Goal: Information Seeking & Learning: Check status

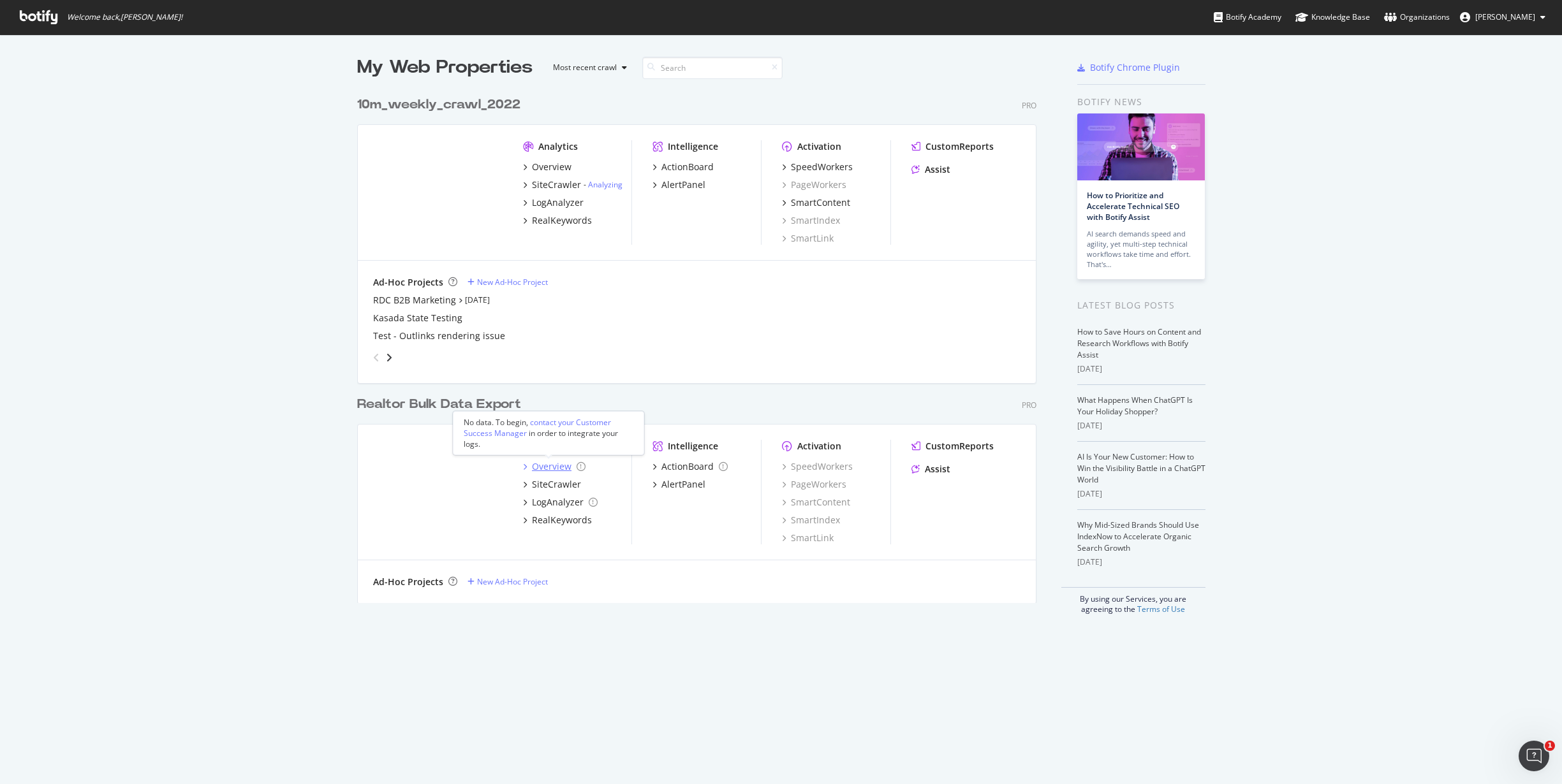
click at [558, 471] on div "Overview" at bounding box center [551, 466] width 39 height 12
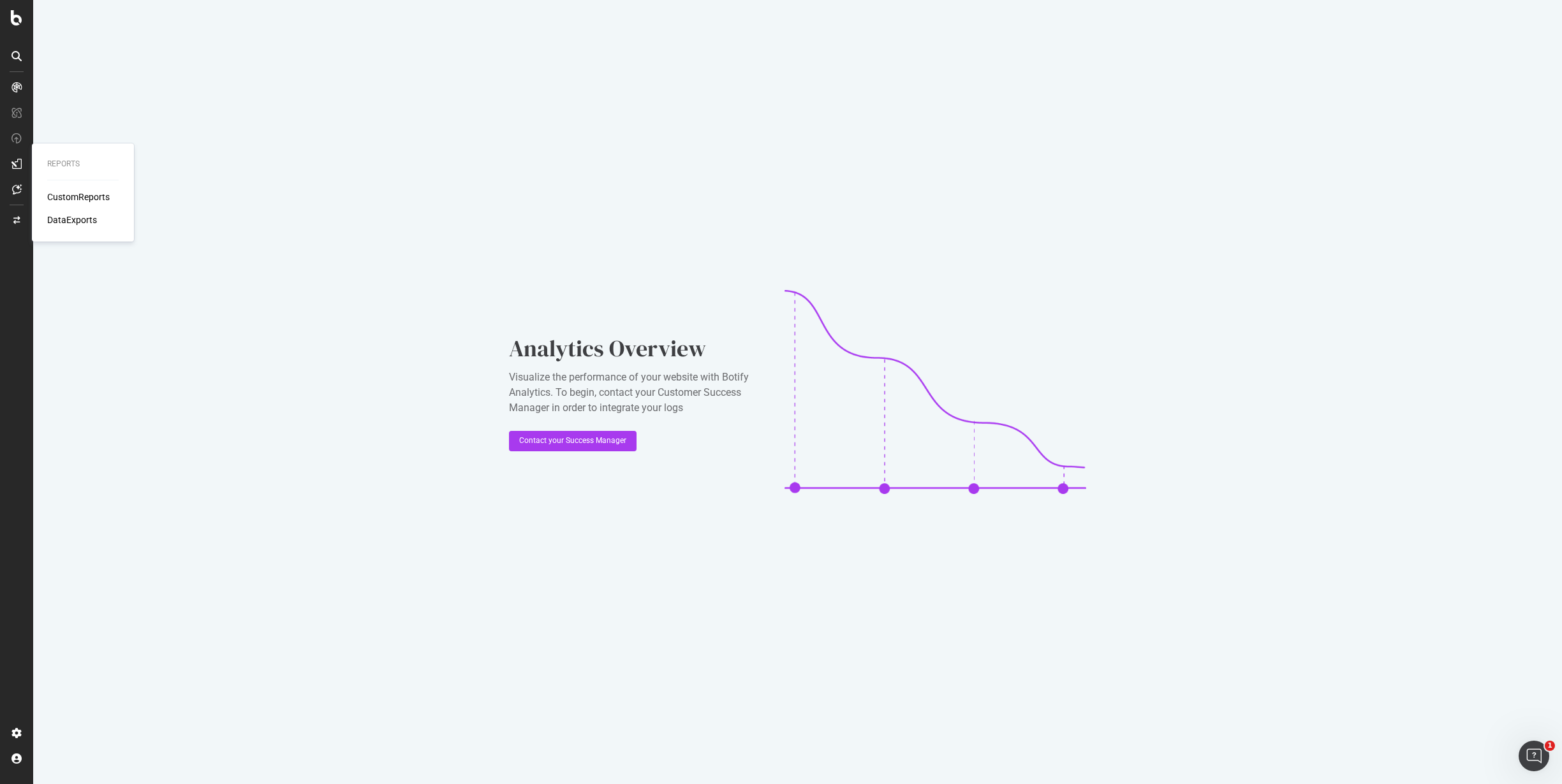
click at [16, 169] on div at bounding box center [16, 164] width 20 height 20
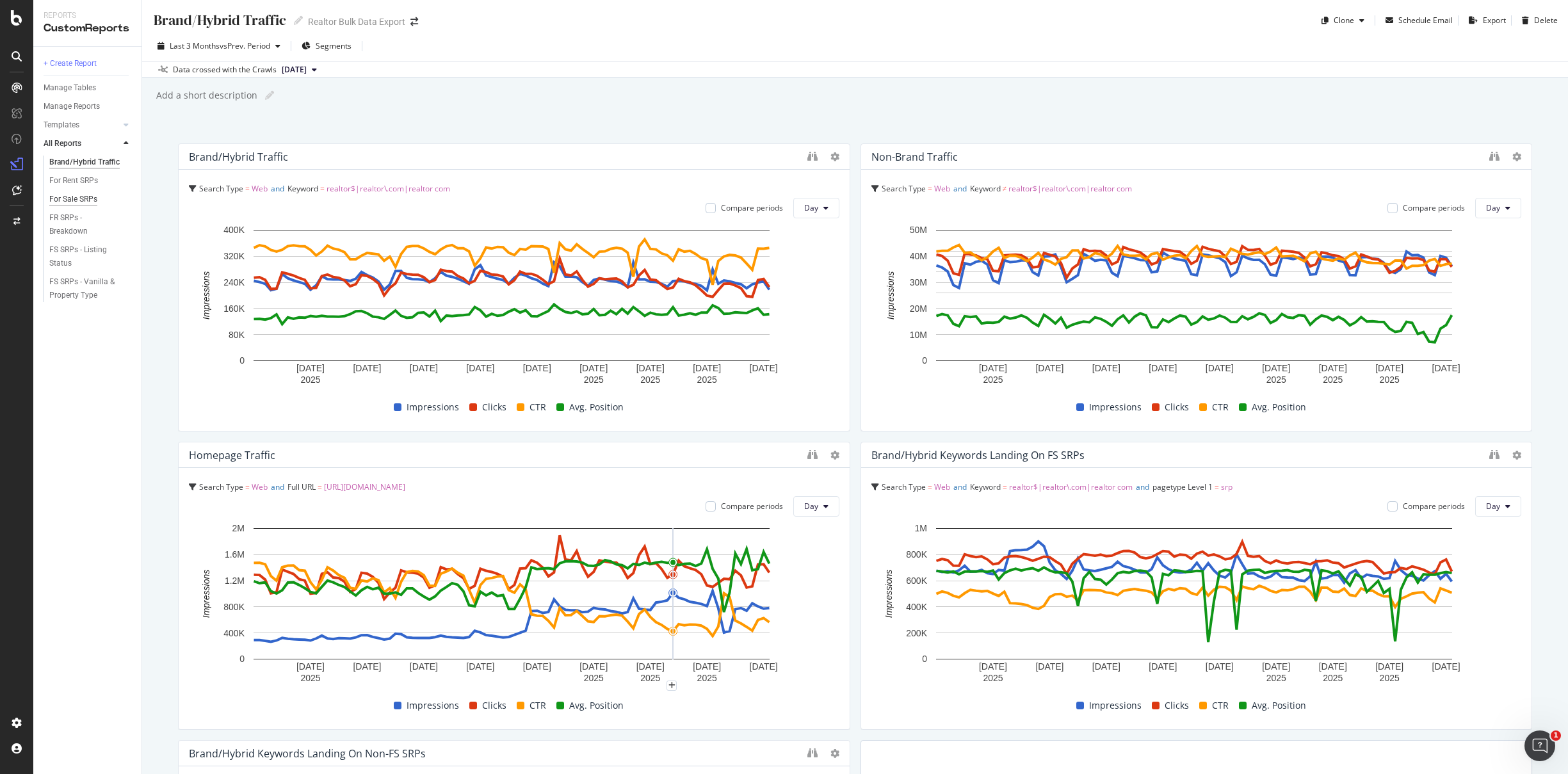
click at [89, 197] on div "For Sale SRPs" at bounding box center [73, 199] width 48 height 13
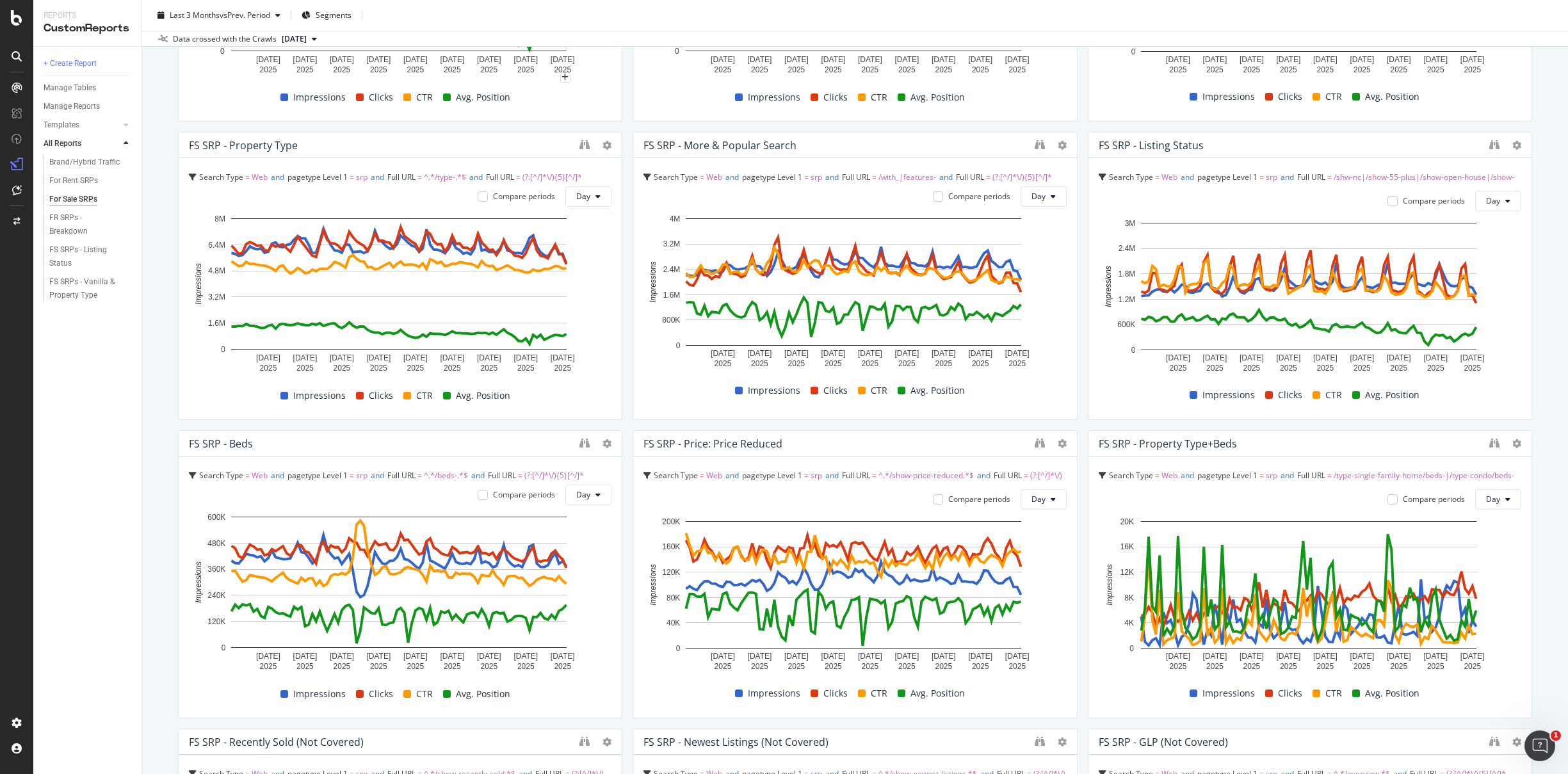
scroll to position [312, 0]
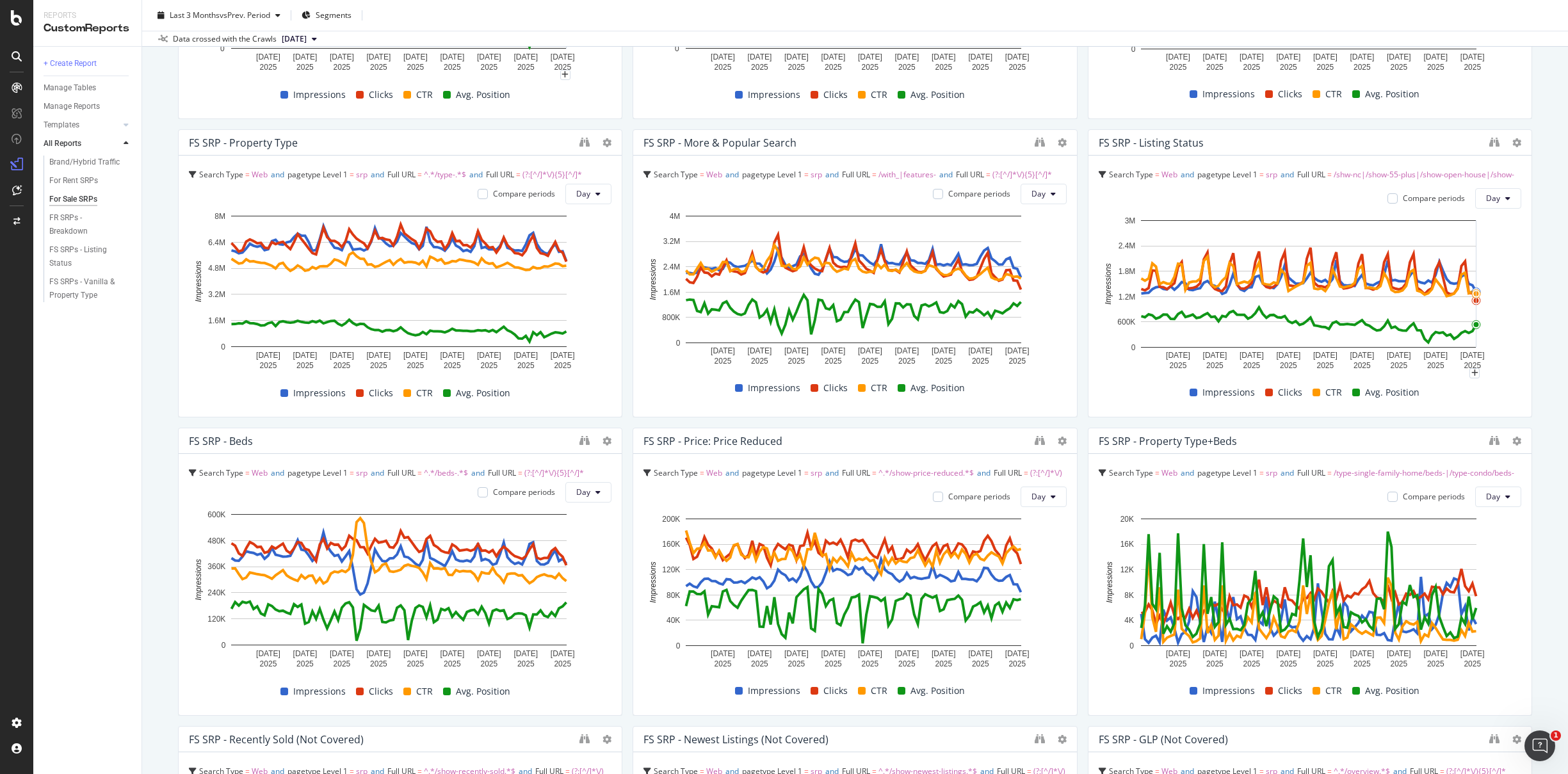
click at [1527, 369] on div "For Sale SRPs For Sale SRPs Realtor Bulk Data Export Clone Schedule Email Expor…" at bounding box center [854, 387] width 1425 height 774
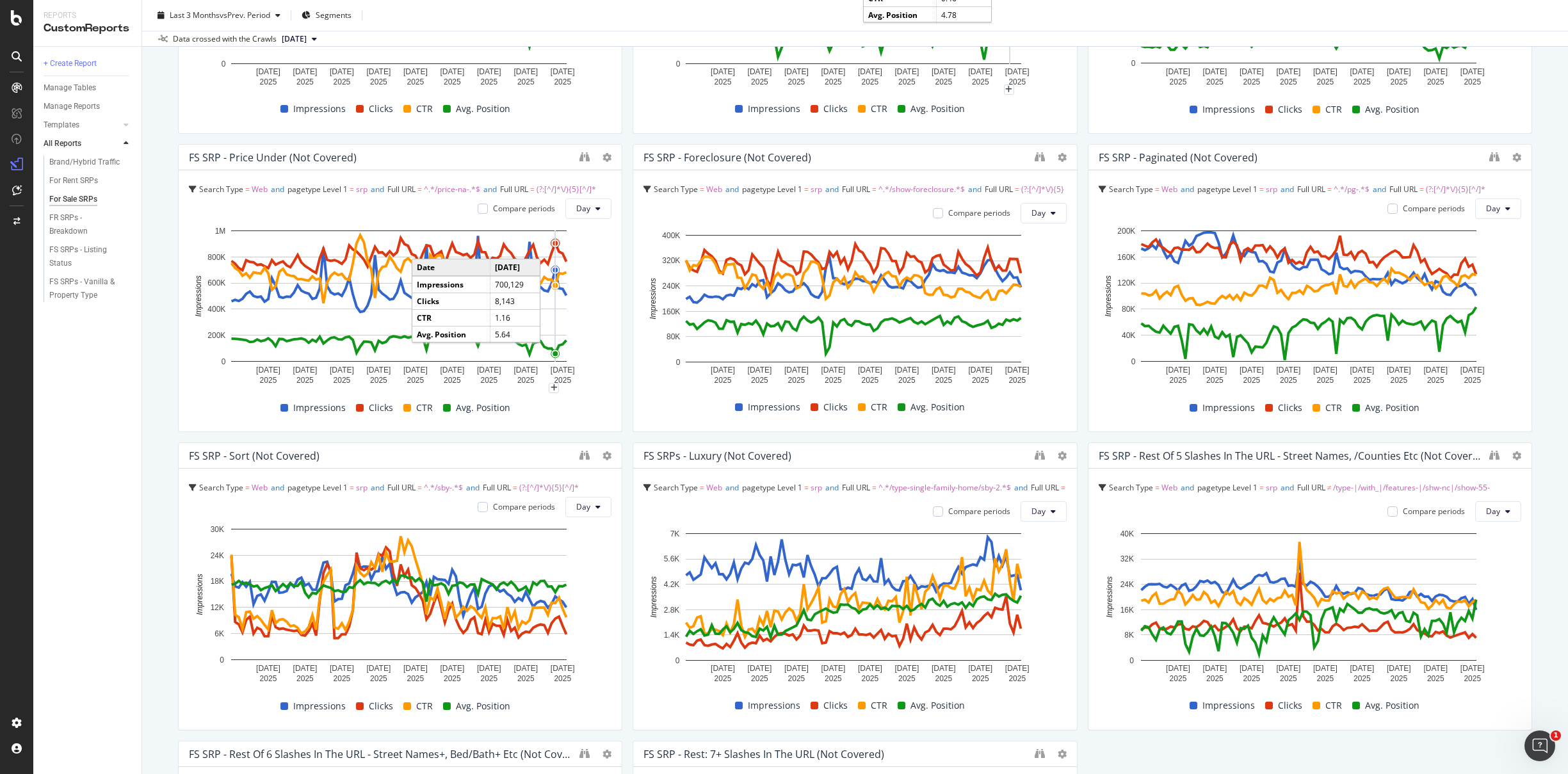
scroll to position [1193, 0]
click at [135, 461] on div "+ Create Report Manage Tables Manage Reports Templates AI Bots in Search Busine…" at bounding box center [87, 410] width 108 height 727
click at [106, 417] on div "+ Create Report Manage Tables Manage Reports Templates AI Bots in Search Busine…" at bounding box center [87, 410] width 108 height 727
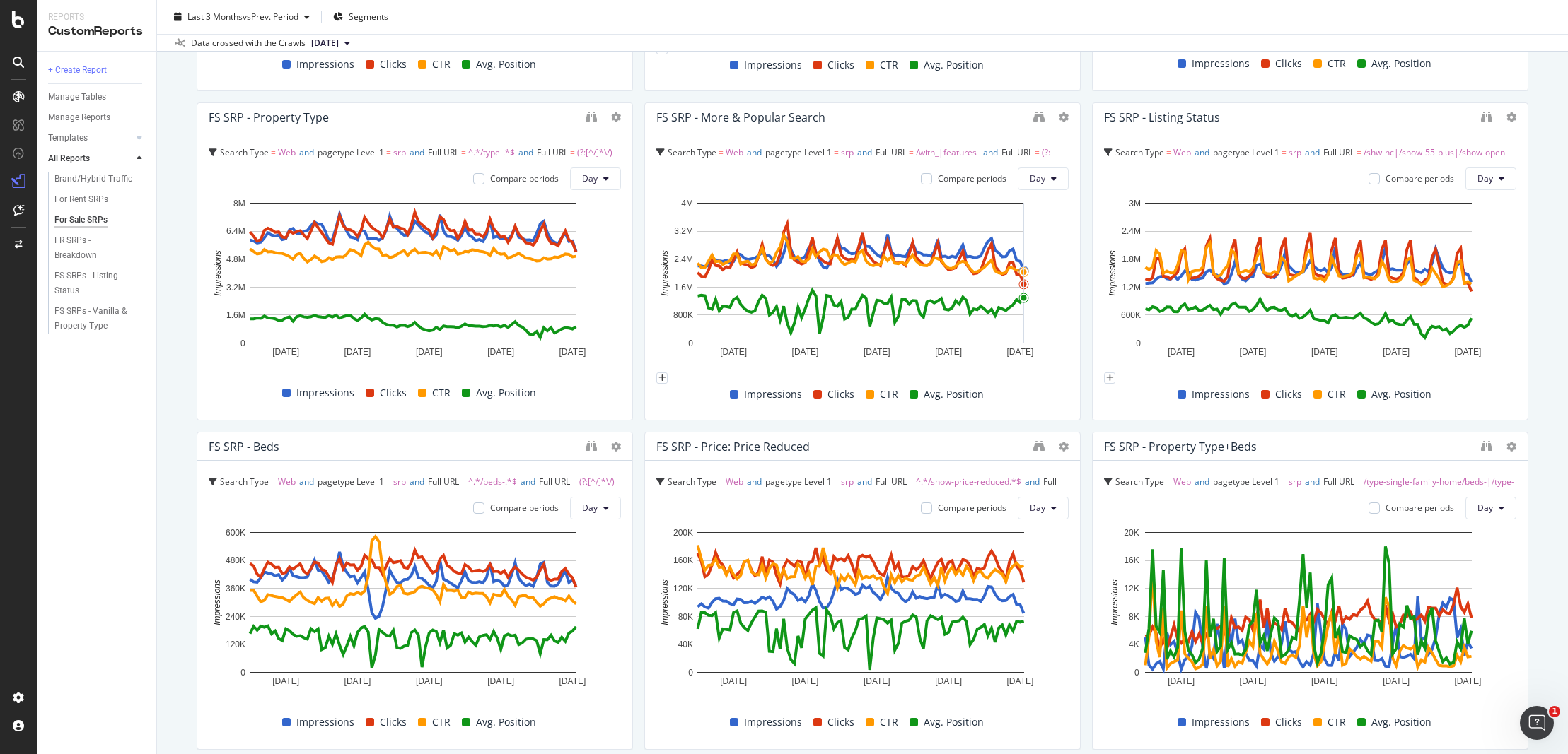
scroll to position [387, 0]
click at [1543, 321] on div "For Sale SRPs For Sale SRPs Realtor Bulk Data Export Clone Schedule Email Expor…" at bounding box center [862, 377] width 1410 height 754
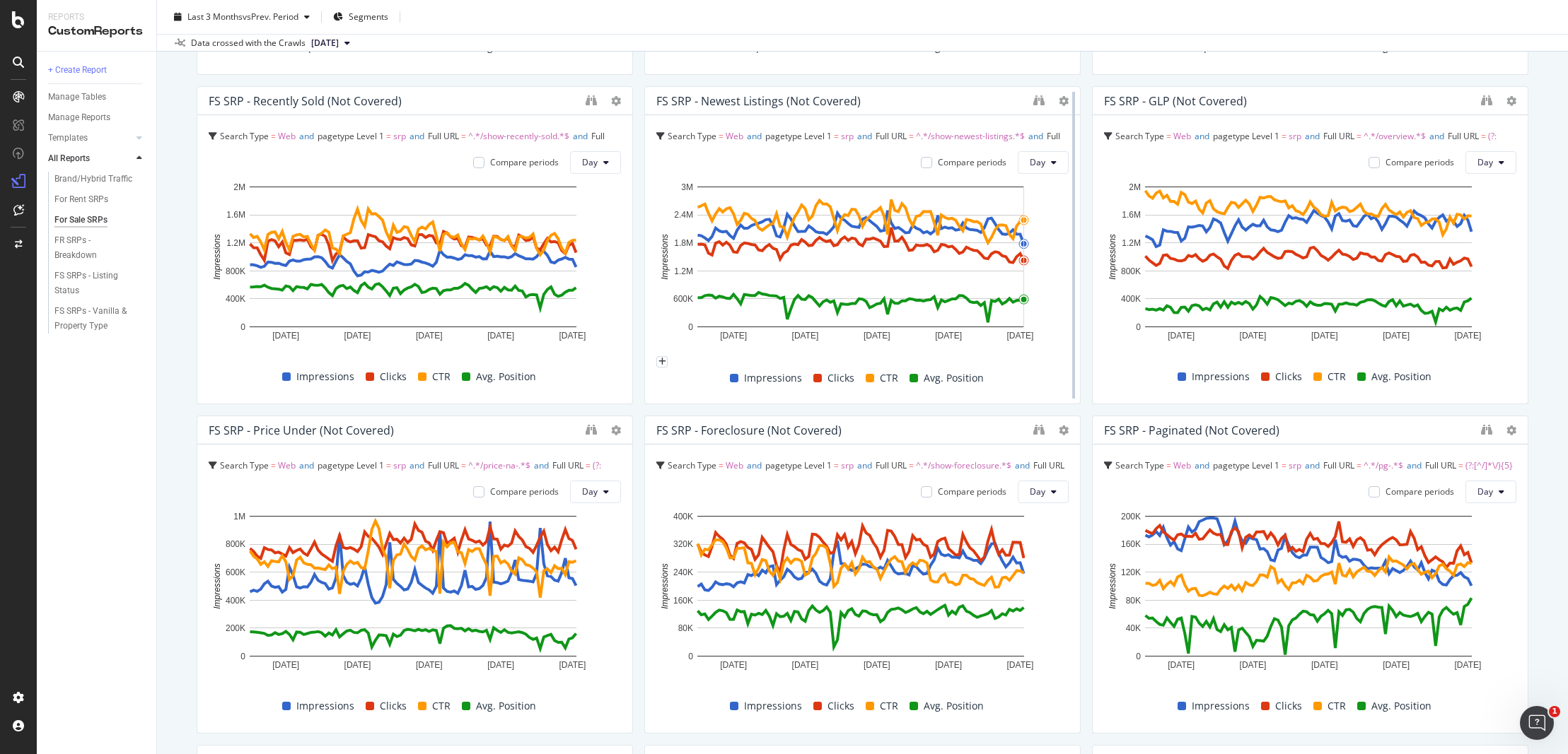
scroll to position [1063, 0]
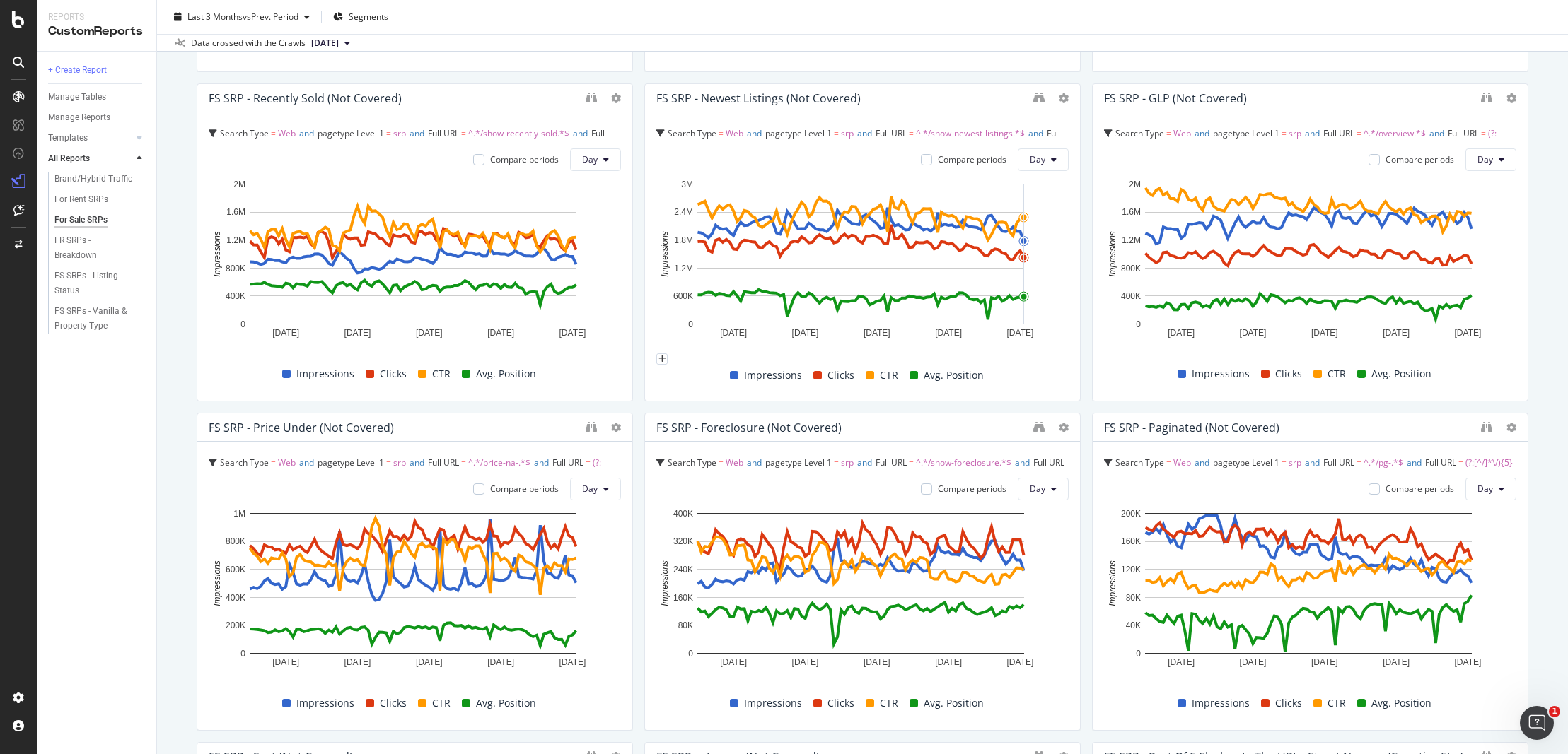
click at [1077, 311] on div "FS SRP - Total Search Type = Web and pagetype Level 1 = srp Compare periods Day…" at bounding box center [862, 242] width 1331 height 2295
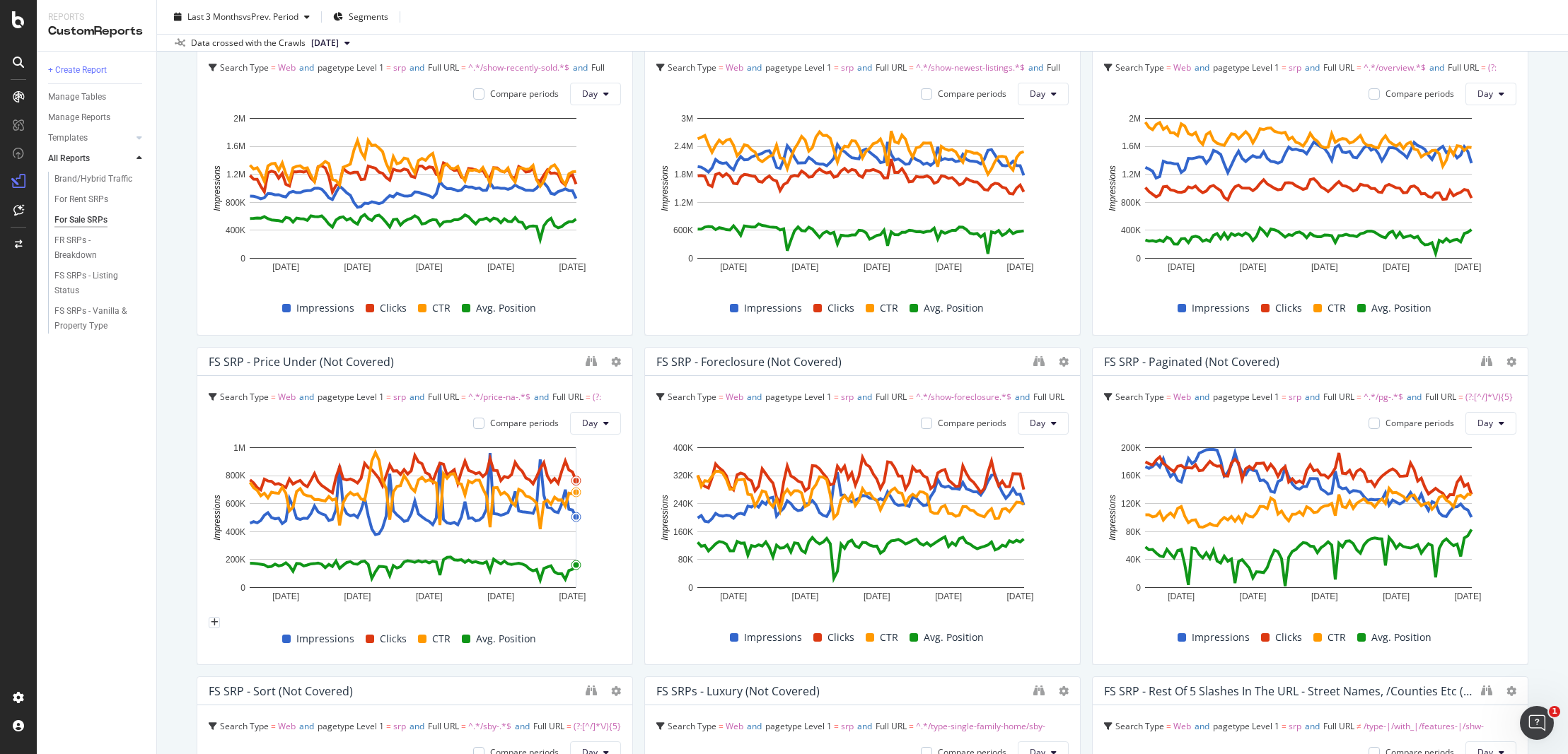
scroll to position [1131, 0]
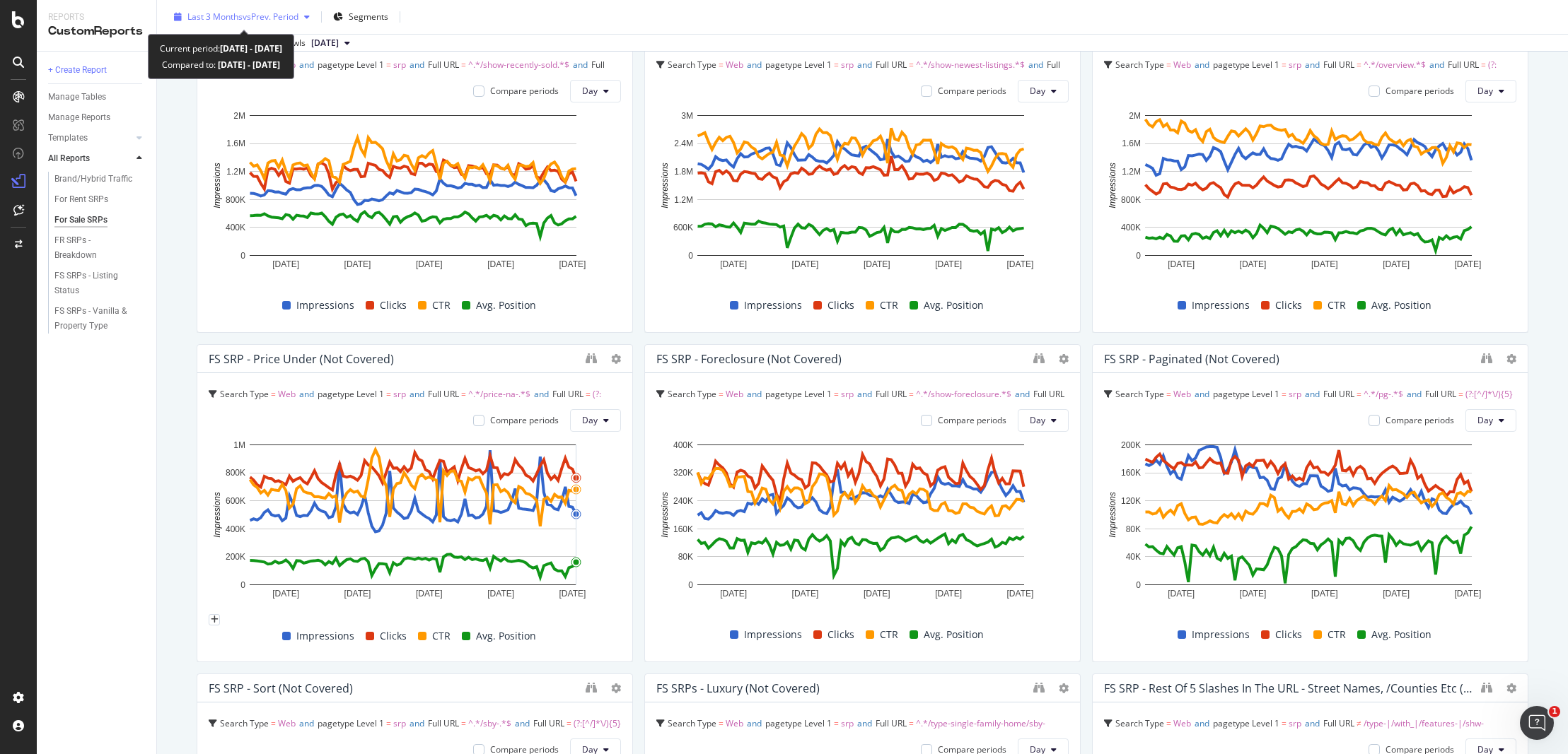
click at [233, 18] on span "Last 3 Months" at bounding box center [215, 17] width 55 height 12
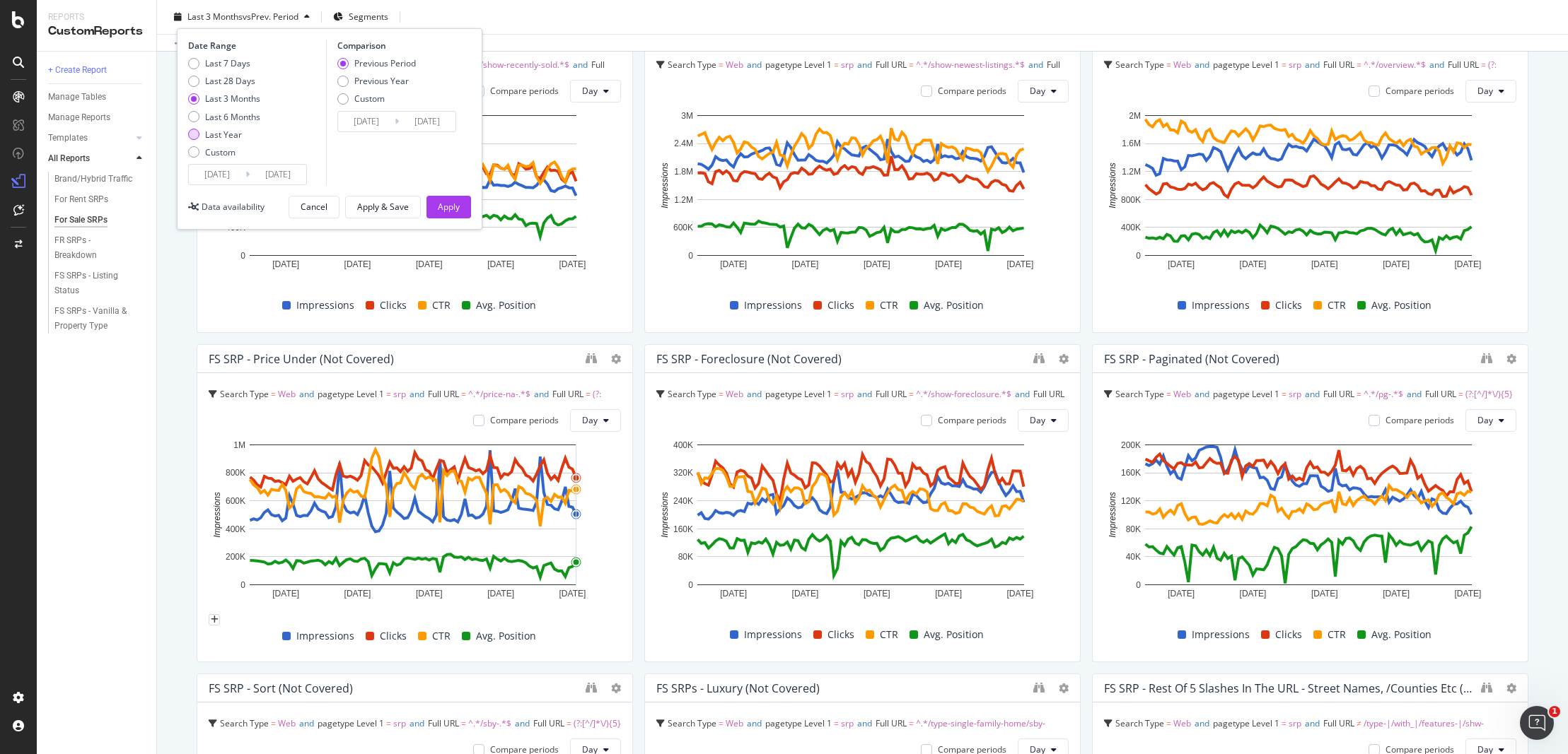
click at [202, 134] on div "Last Year" at bounding box center [224, 134] width 72 height 12
type input "[DATE]"
click at [465, 209] on button "Apply" at bounding box center [448, 207] width 44 height 22
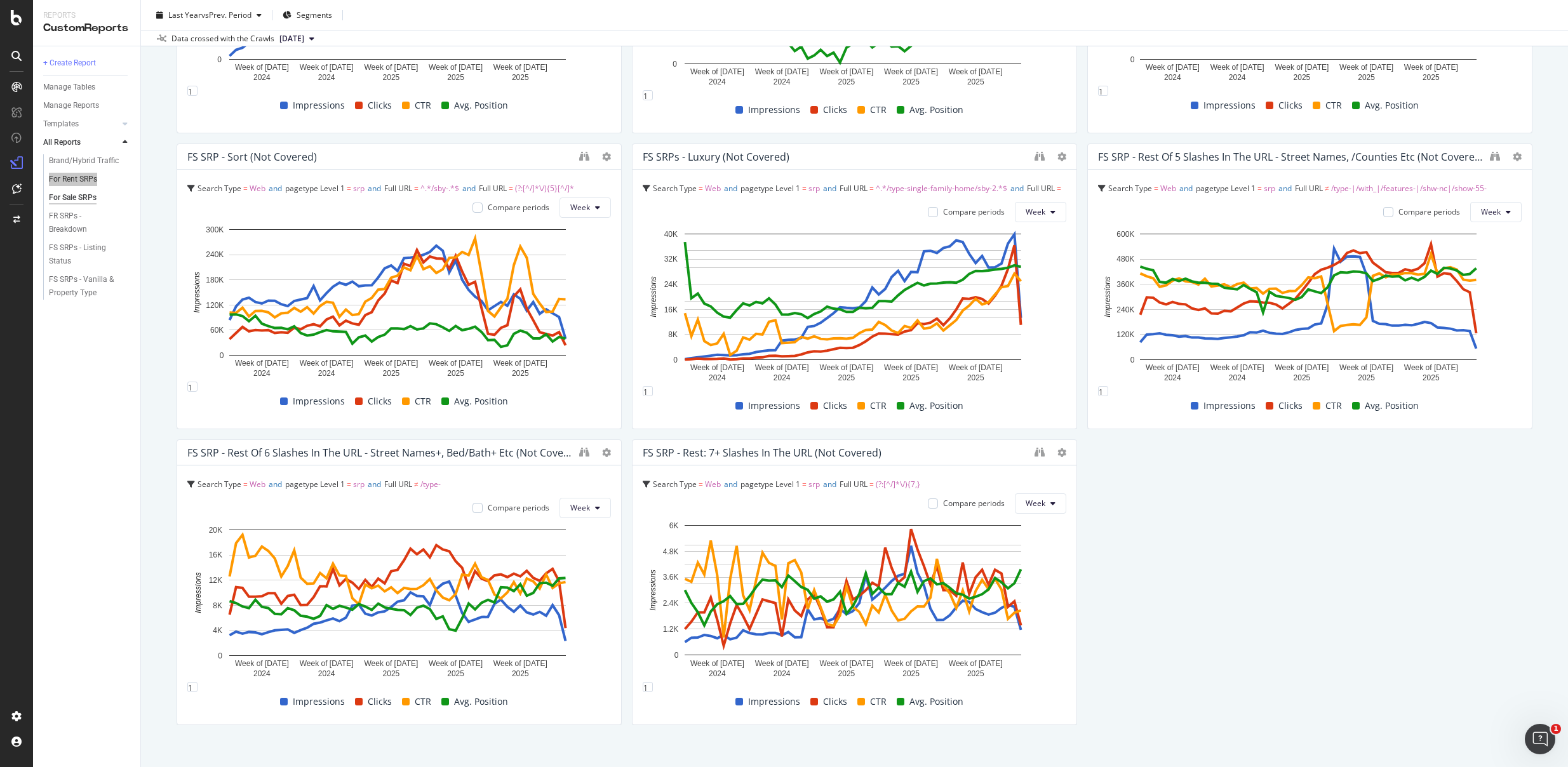
scroll to position [1481, 0]
